Goal: Information Seeking & Learning: Check status

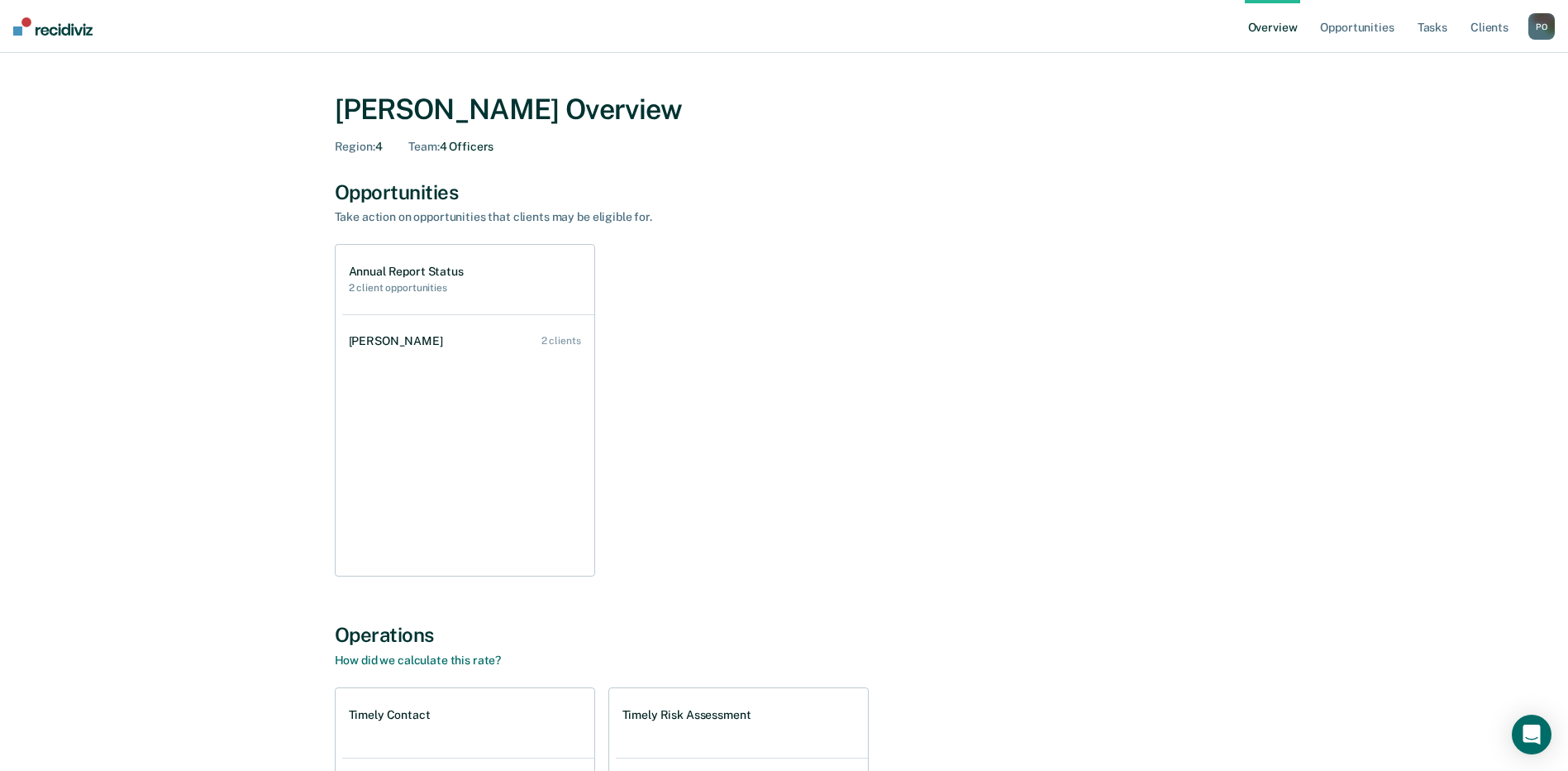
drag, startPoint x: 176, startPoint y: 160, endPoint x: 176, endPoint y: 151, distance: 9.0
click at [176, 158] on div "[PERSON_NAME] Overview Region : 4 Team : 4 Officers Opportunities Take action o…" at bounding box center [784, 562] width 1528 height 980
click at [390, 343] on div "[PERSON_NAME]" at bounding box center [399, 342] width 101 height 14
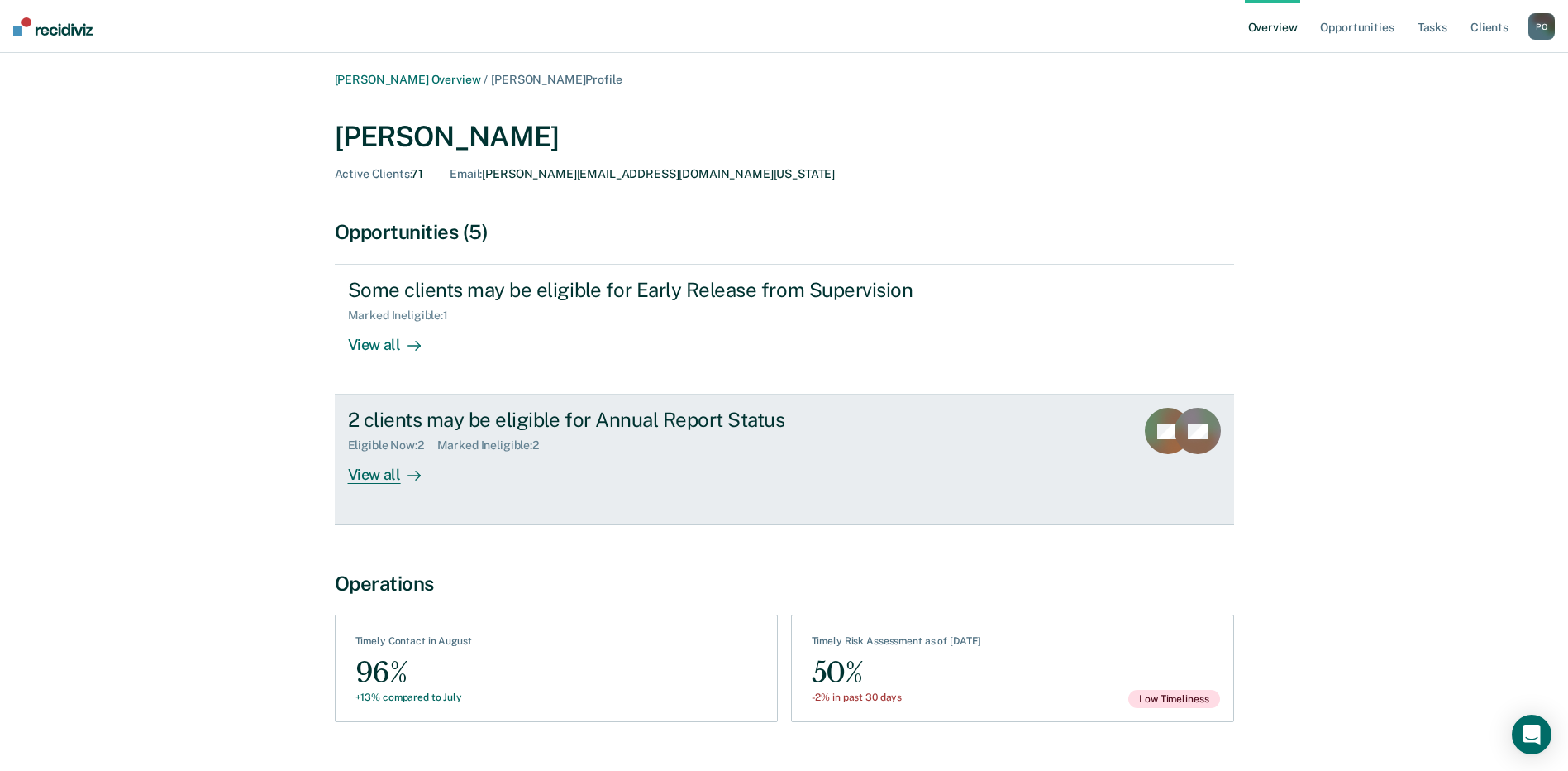
click at [378, 473] on div "View all" at bounding box center [394, 468] width 93 height 32
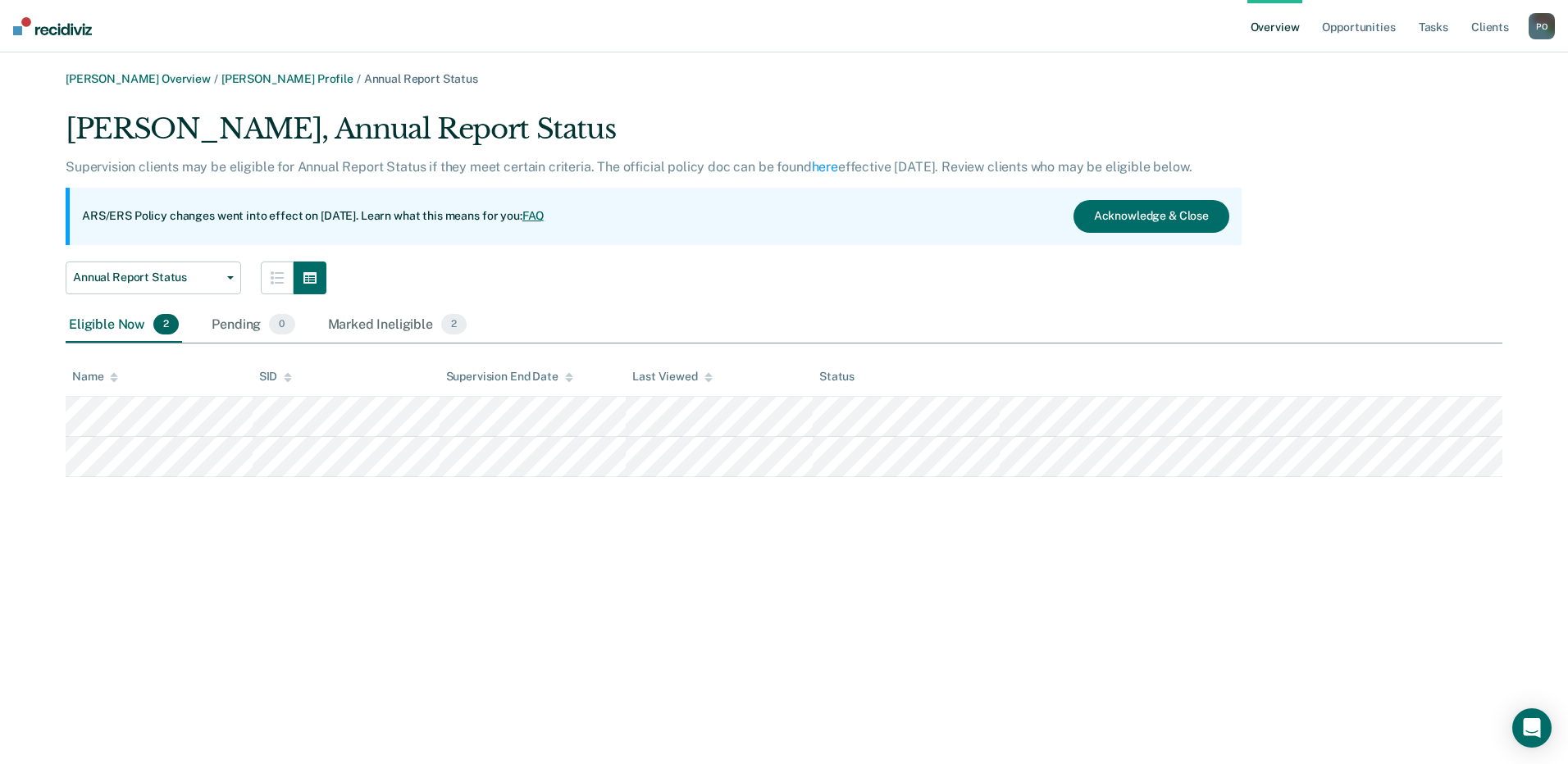
click at [669, 98] on div "[PERSON_NAME] Overview / [PERSON_NAME] Profile / Annual Report Status [PERSON_N…" at bounding box center [784, 274] width 1528 height 405
